Goal: Information Seeking & Learning: Learn about a topic

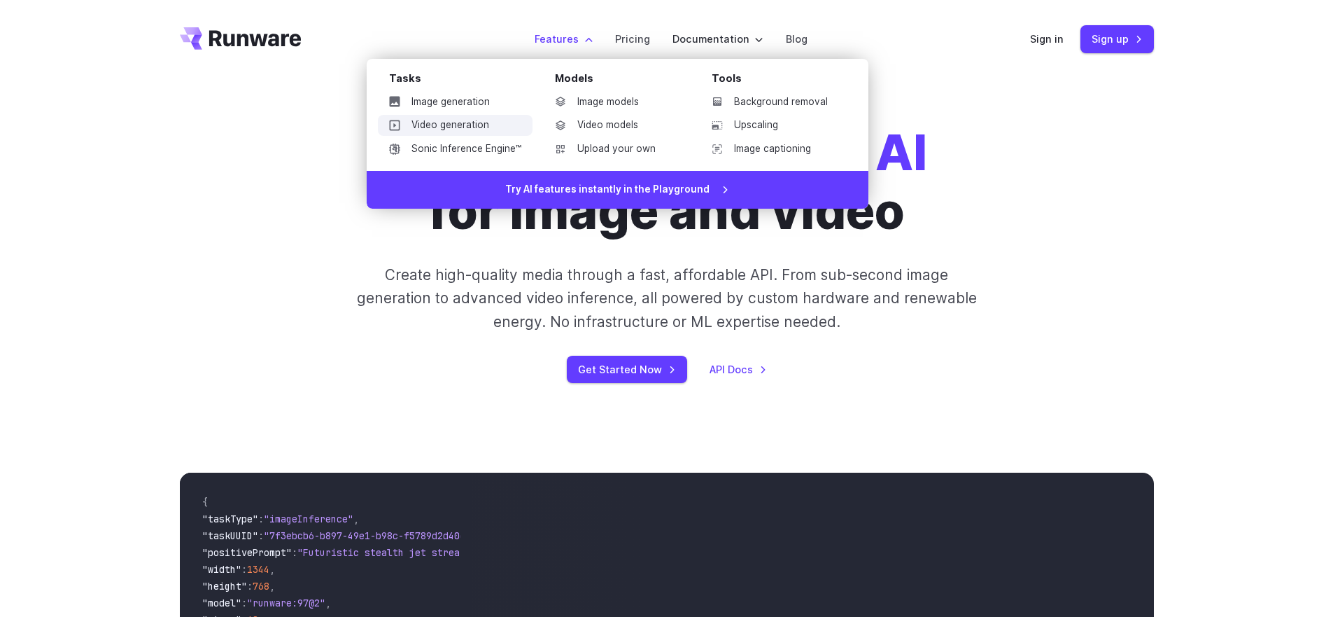
click at [451, 116] on link "Video generation" at bounding box center [455, 125] width 155 height 21
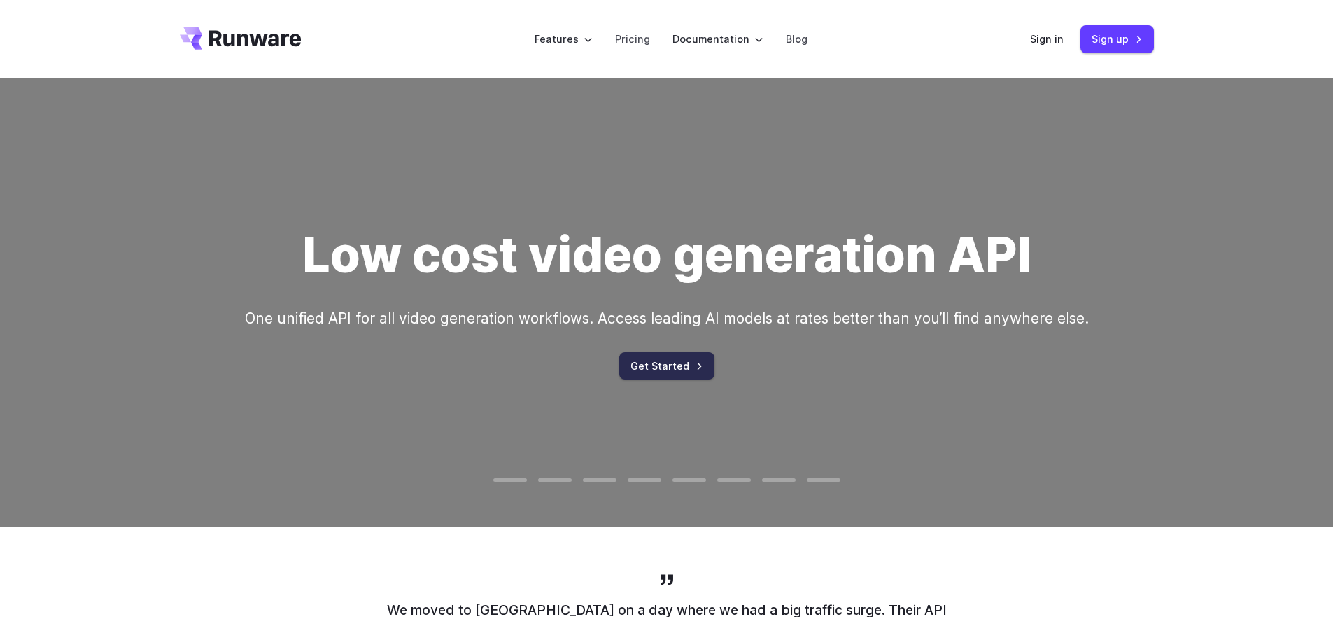
click at [668, 370] on link "Get Started" at bounding box center [666, 365] width 95 height 27
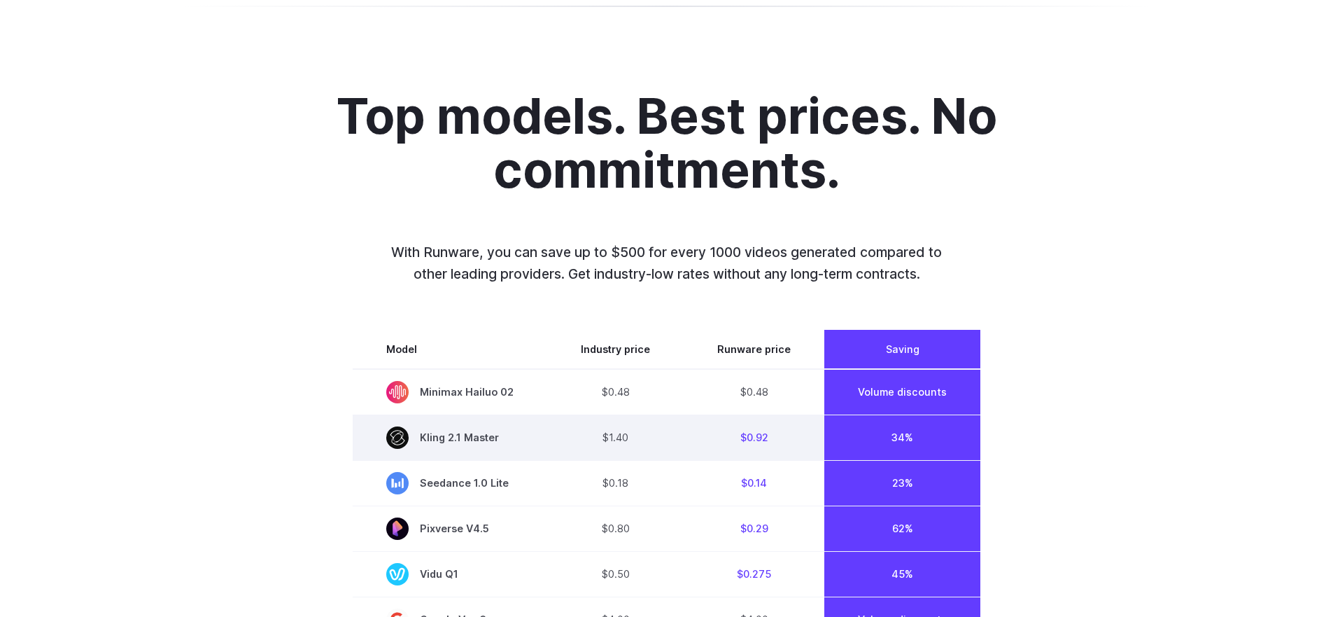
scroll to position [986, 0]
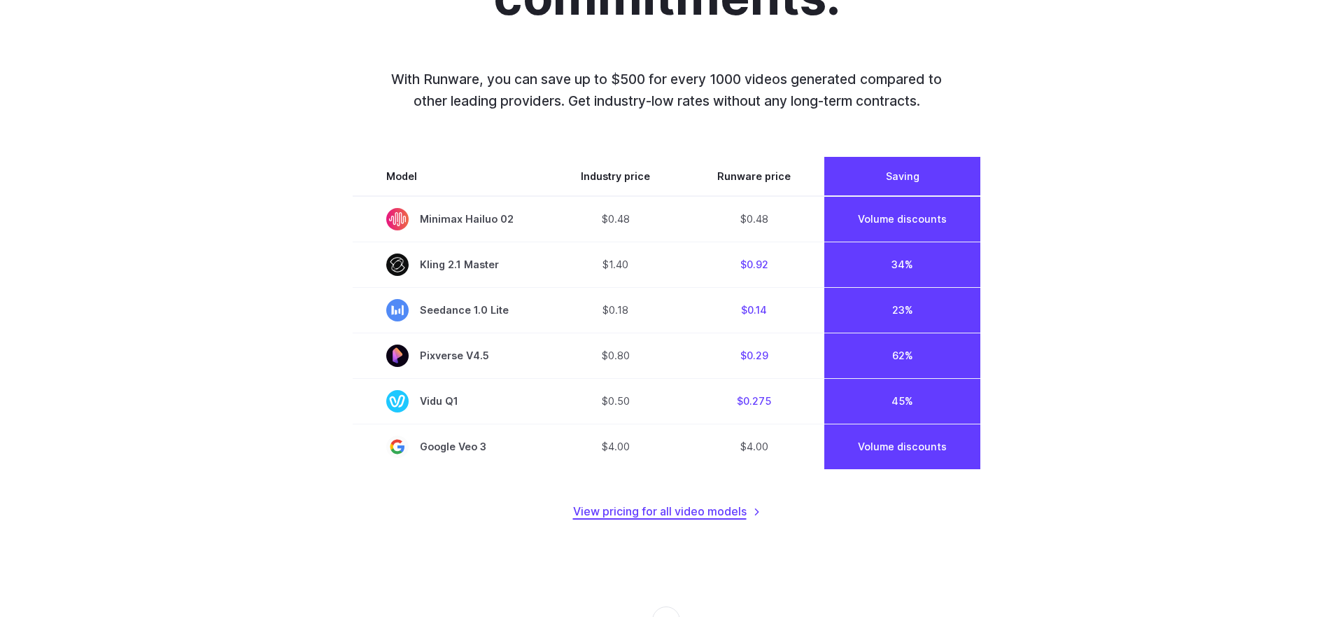
click at [645, 515] on link "View pricing for all video models" at bounding box center [667, 511] width 188 height 18
click at [713, 509] on link "View pricing for all video models" at bounding box center [667, 511] width 188 height 18
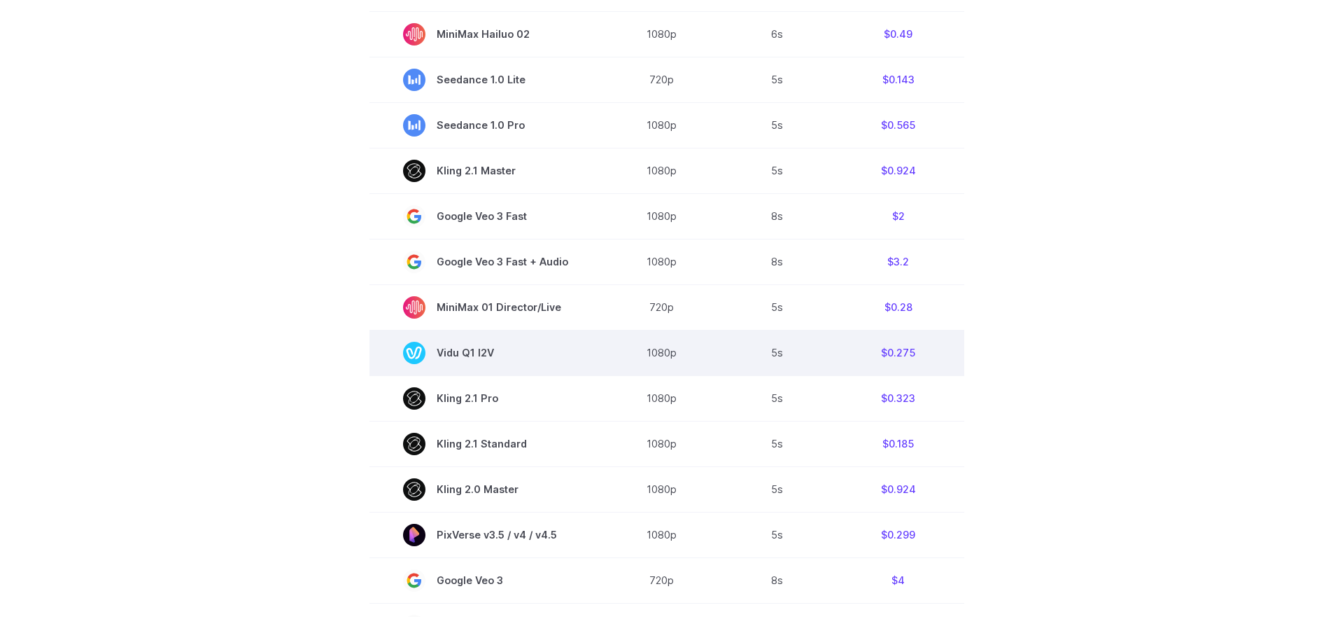
scroll to position [529, 0]
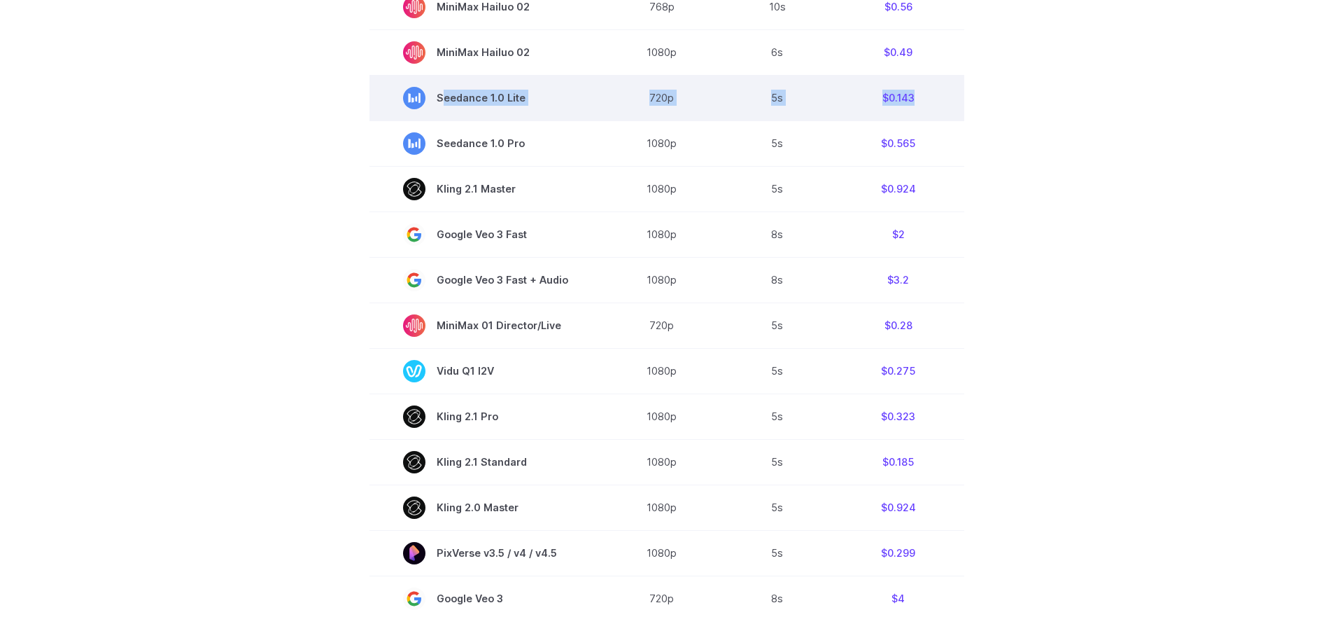
drag, startPoint x: 917, startPoint y: 99, endPoint x: 430, endPoint y: 104, distance: 486.4
click at [430, 104] on tr "Seedance 1.0 Lite 720p 5s $0.143" at bounding box center [667, 97] width 595 height 45
copy tr "Seedance 1.0 Lite 720p 5s $0.143"
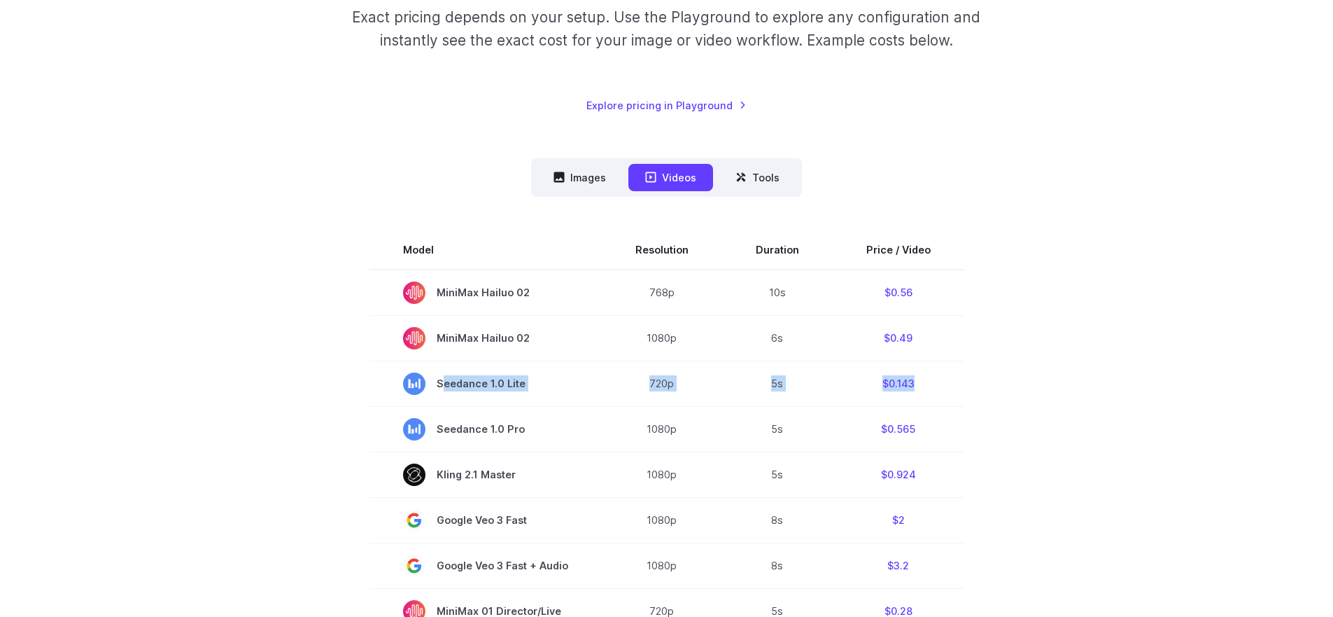
scroll to position [30, 0]
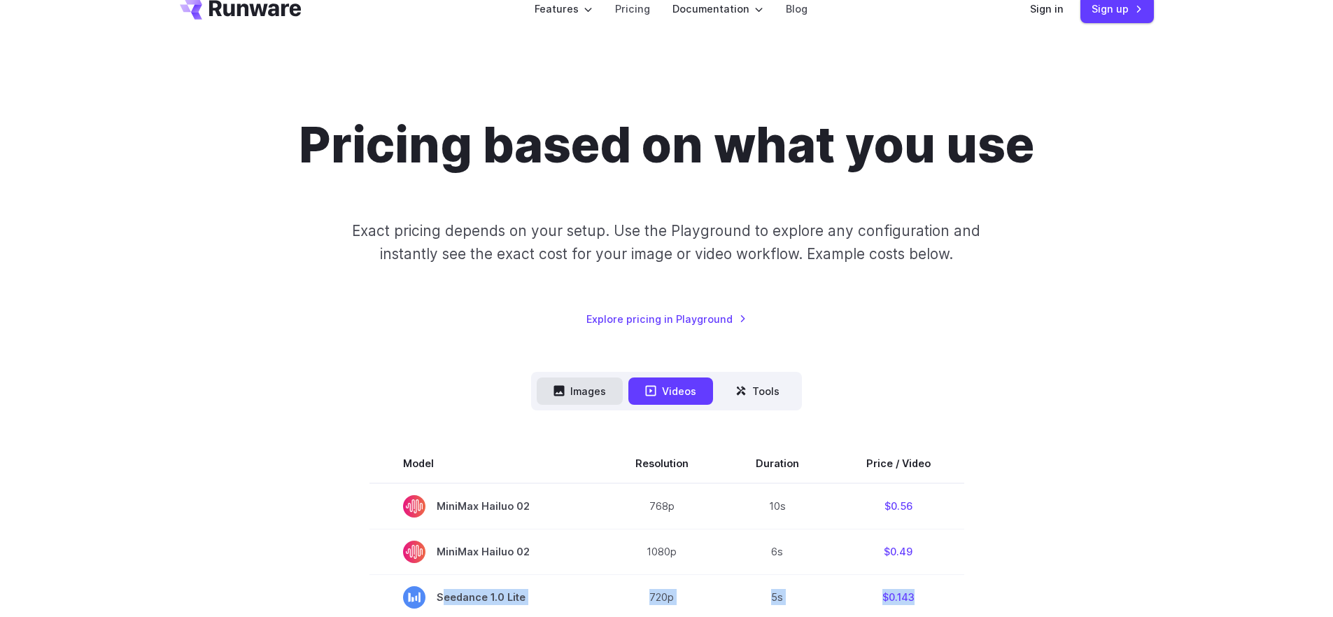
click at [602, 395] on button "Images" at bounding box center [580, 390] width 86 height 27
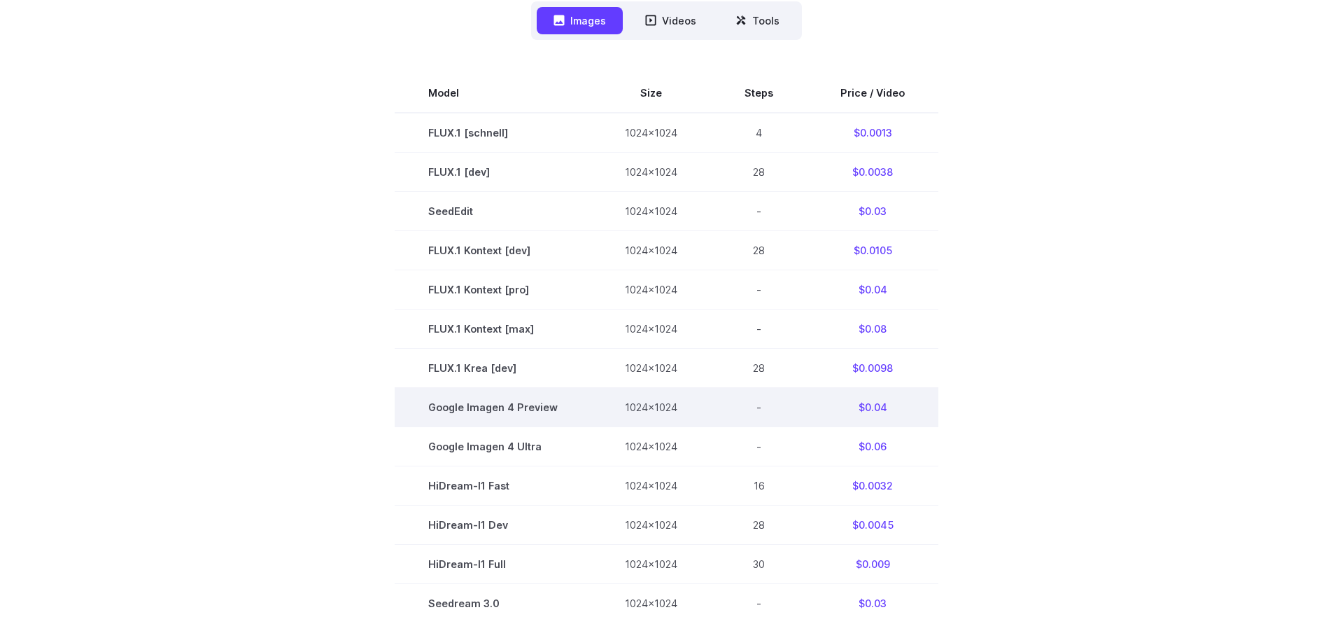
scroll to position [391, 0]
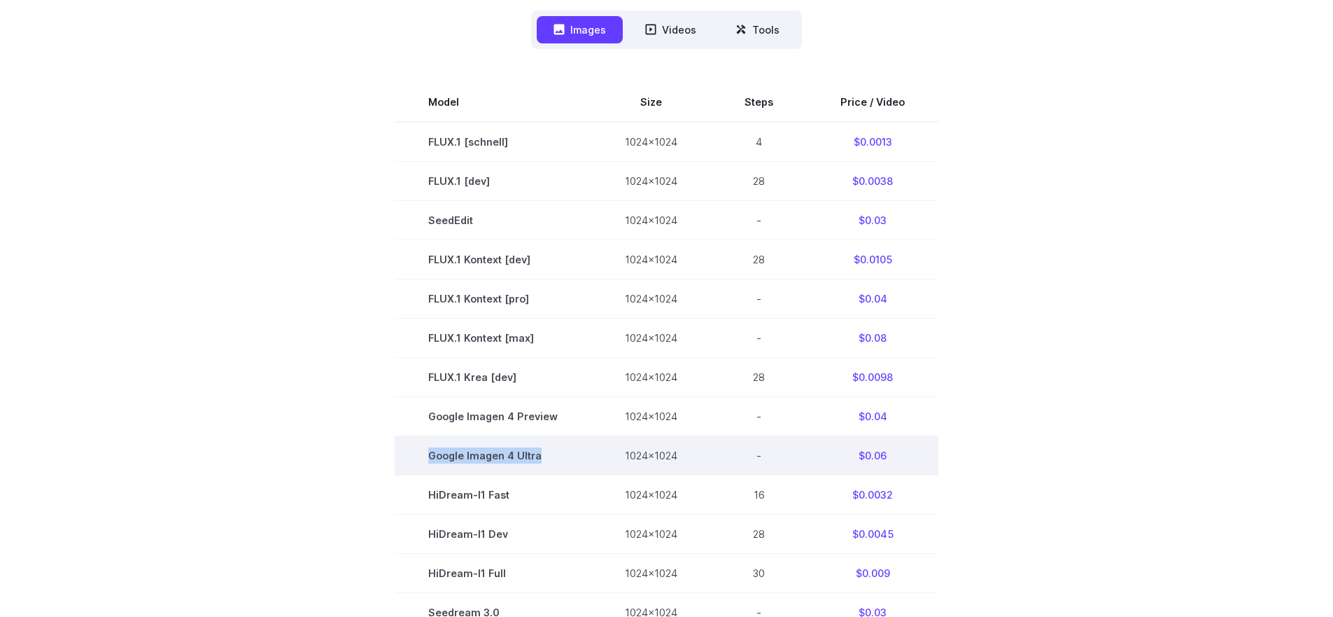
drag, startPoint x: 563, startPoint y: 459, endPoint x: 431, endPoint y: 463, distance: 131.6
click at [431, 463] on td "Google Imagen 4 Ultra" at bounding box center [493, 455] width 197 height 39
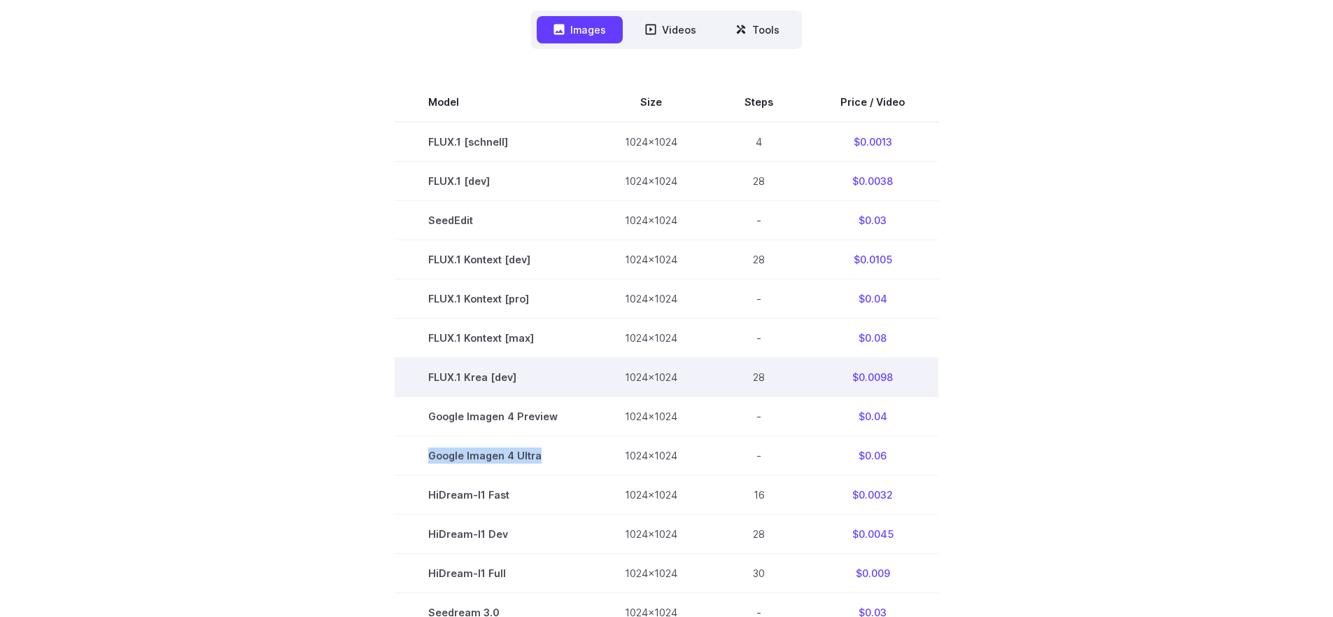
copy td "Google Imagen 4 Ultra"
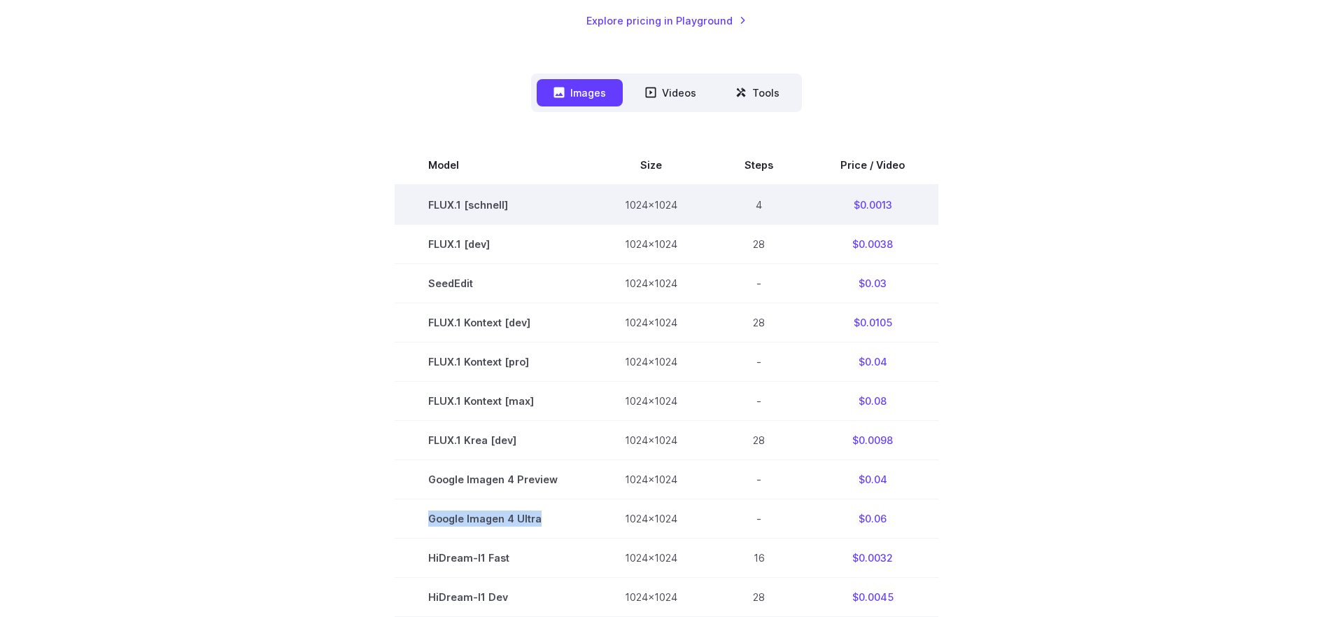
scroll to position [224, 0]
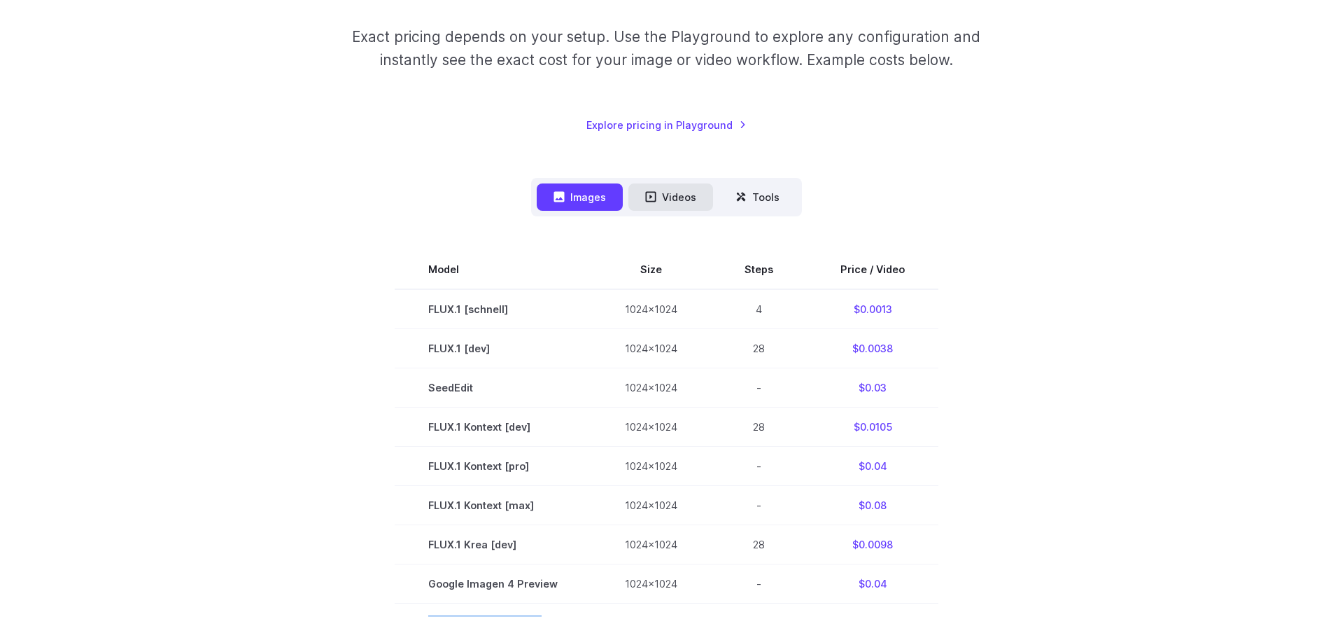
click at [666, 197] on button "Videos" at bounding box center [670, 196] width 85 height 27
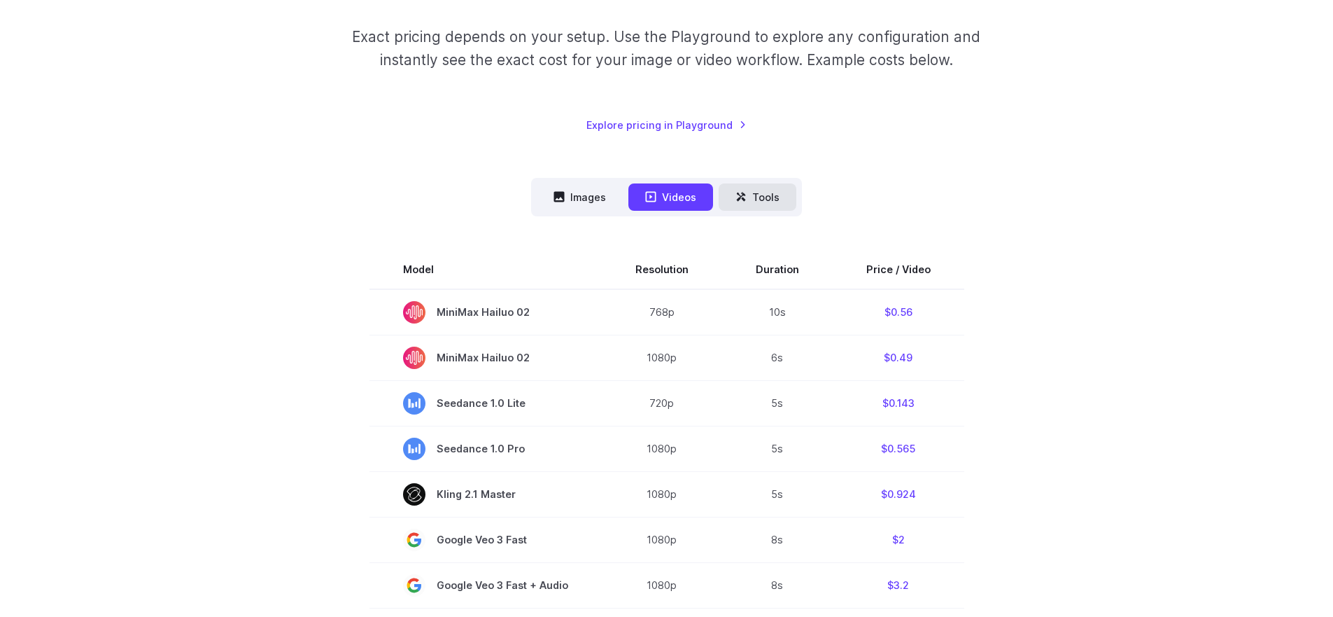
click at [771, 210] on button "Tools" at bounding box center [758, 196] width 78 height 27
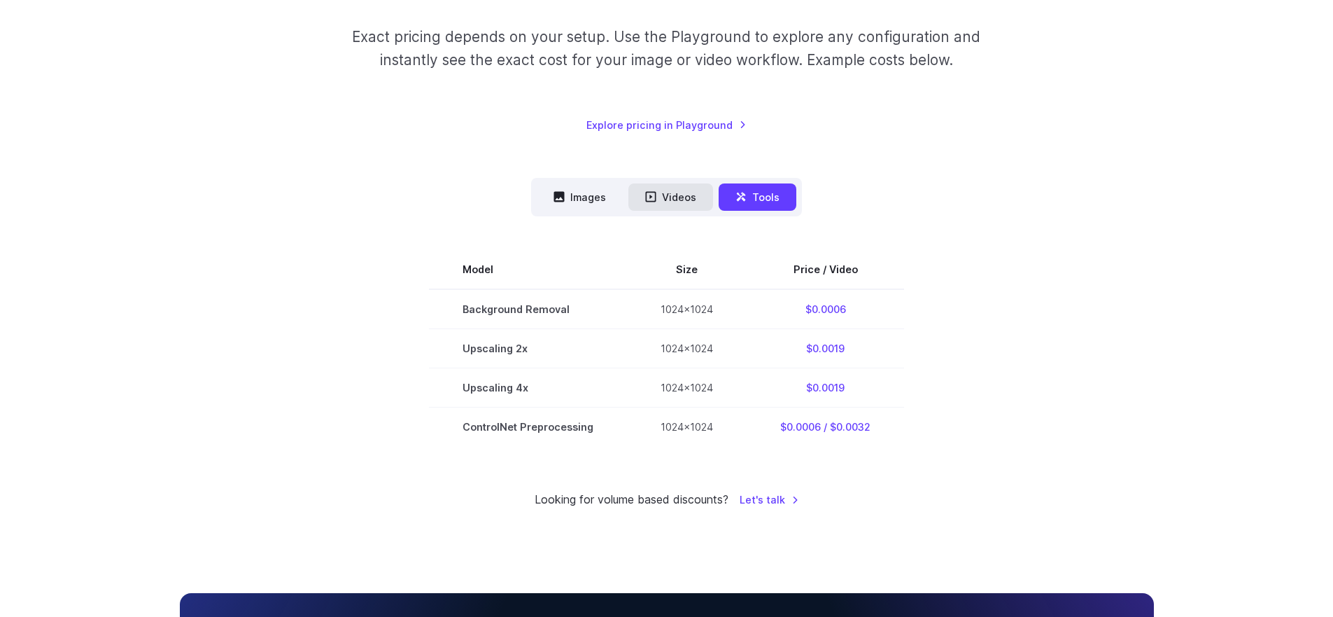
click at [660, 199] on button "Videos" at bounding box center [670, 196] width 85 height 27
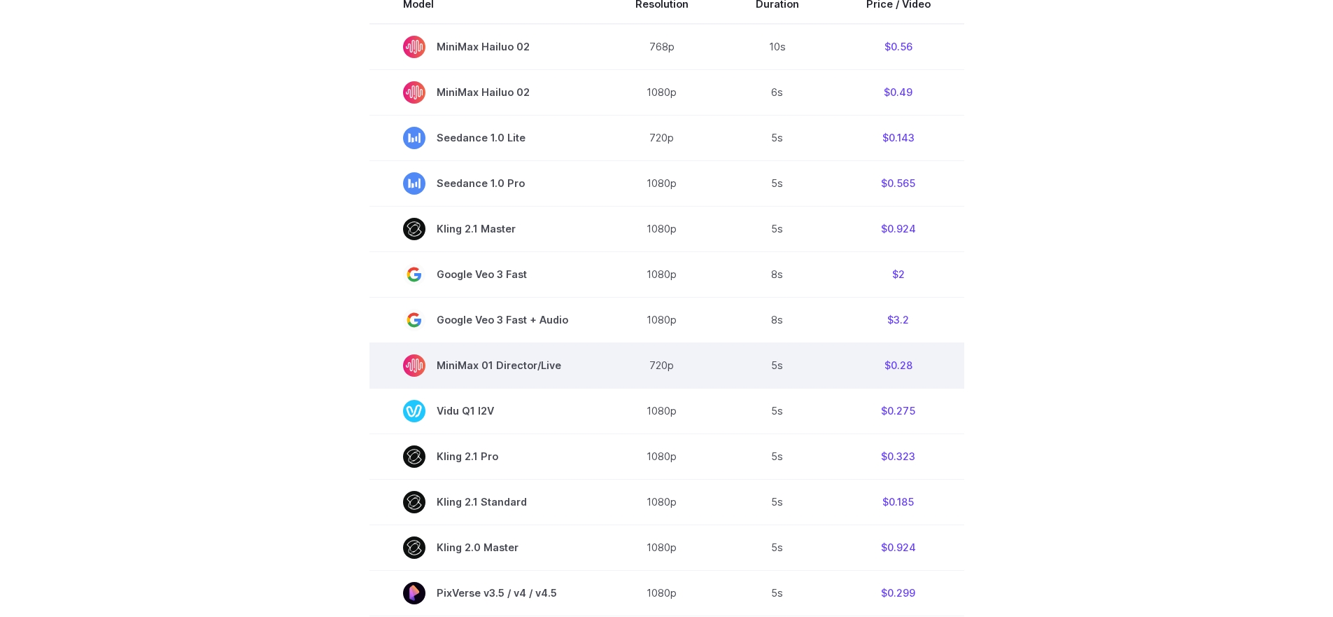
scroll to position [461, 0]
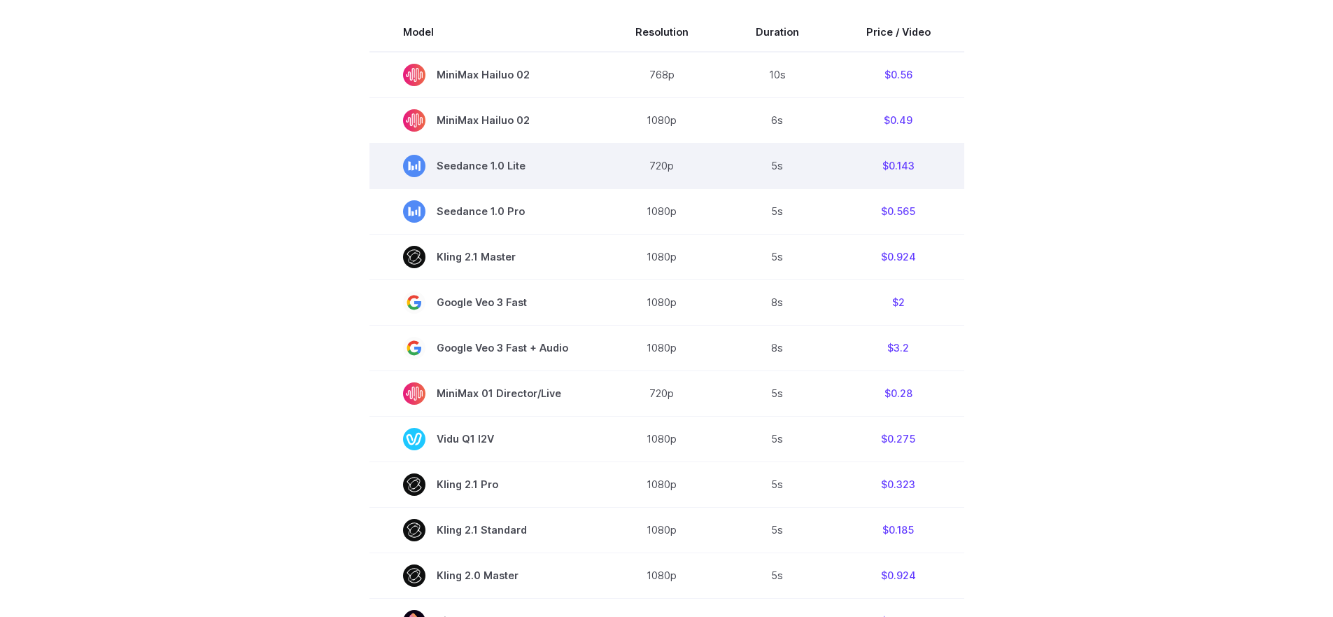
drag, startPoint x: 538, startPoint y: 165, endPoint x: 524, endPoint y: 165, distance: 14.0
click at [524, 165] on span "Seedance 1.0 Lite" at bounding box center [485, 166] width 165 height 22
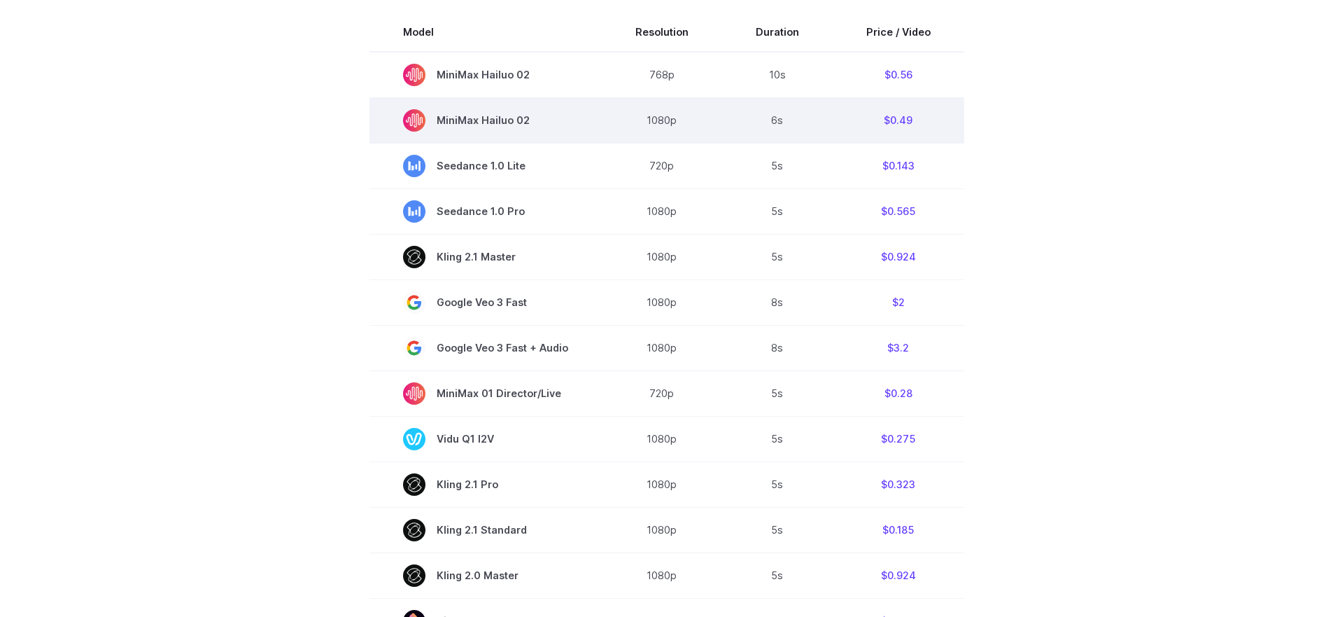
copy span "Seedance 1.0 Lite"
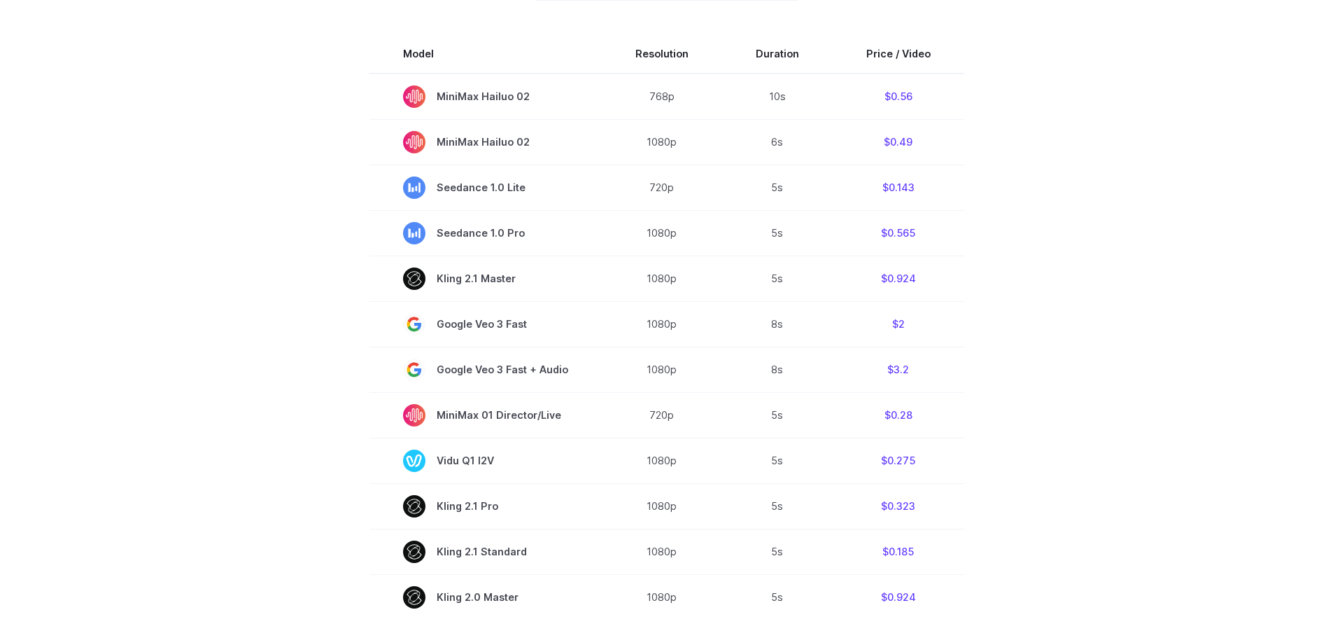
scroll to position [513, 0]
